Goal: Navigation & Orientation: Go to known website

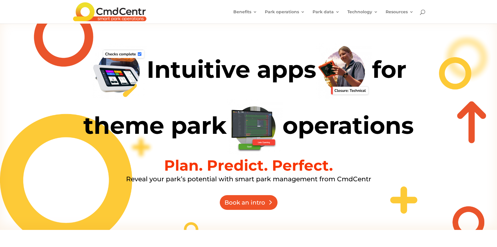
click at [254, 199] on link "Book an intro" at bounding box center [249, 202] width 58 height 15
click at [218, 53] on h1 "Intuitive apps for theme park operations" at bounding box center [248, 100] width 353 height 115
click at [126, 13] on img at bounding box center [109, 11] width 73 height 19
